Goal: Task Accomplishment & Management: Use online tool/utility

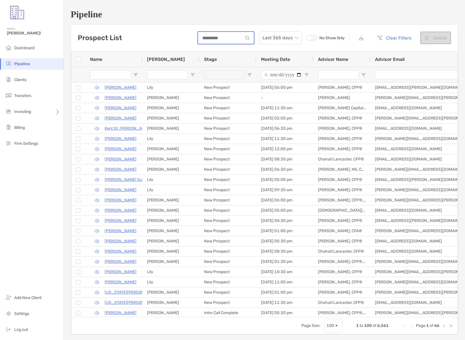
click at [210, 38] on input at bounding box center [220, 38] width 45 height 5
click at [43, 133] on li "Billing" at bounding box center [31, 127] width 63 height 11
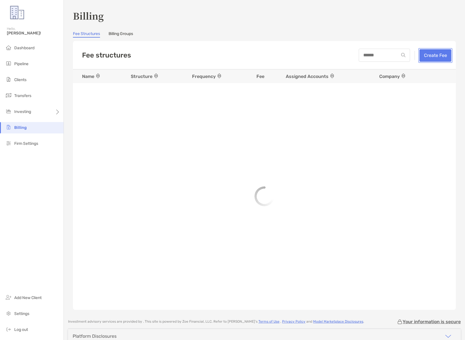
click at [429, 54] on button "Create Fee" at bounding box center [435, 55] width 32 height 13
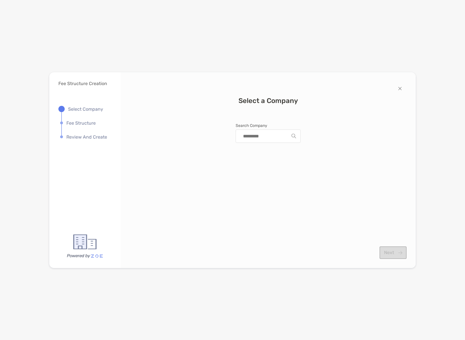
click at [270, 141] on input "Search Company" at bounding box center [265, 136] width 51 height 13
click at [265, 150] on span "Zoe Financial Inc." at bounding box center [258, 149] width 37 height 5
type input "**********"
click at [396, 252] on button "Next" at bounding box center [392, 253] width 27 height 13
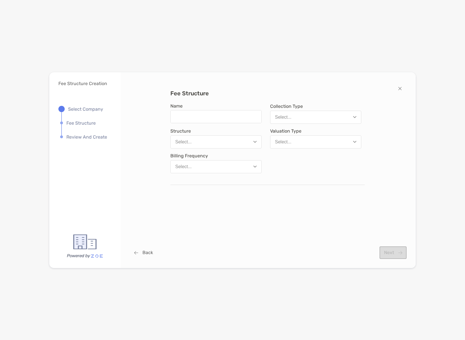
click at [232, 163] on button "Select..." at bounding box center [215, 166] width 91 height 13
click at [209, 188] on button "Quarterly" at bounding box center [216, 195] width 91 height 15
click at [299, 167] on button "Select..." at bounding box center [315, 166] width 91 height 13
drag, startPoint x: 322, startPoint y: 211, endPoint x: 252, endPoint y: 187, distance: 73.3
click at [252, 187] on div "Name Collection Type Select... Structure Select... Valuation Type Select... Bil…" at bounding box center [267, 146] width 194 height 91
